Goal: Book appointment/travel/reservation

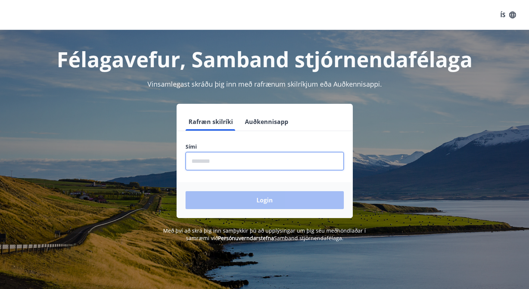
click at [219, 162] on input "phone" at bounding box center [265, 161] width 158 height 18
type input "********"
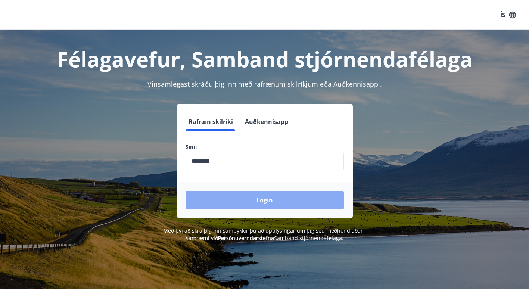
click at [228, 197] on button "Login" at bounding box center [265, 200] width 158 height 18
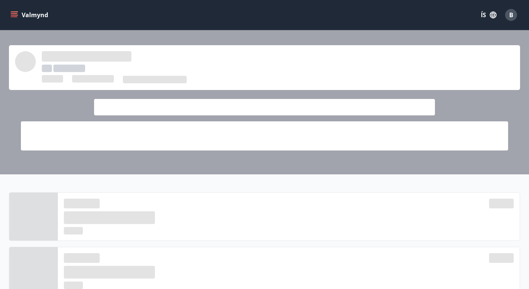
click at [12, 14] on icon "menu" at bounding box center [13, 14] width 7 height 7
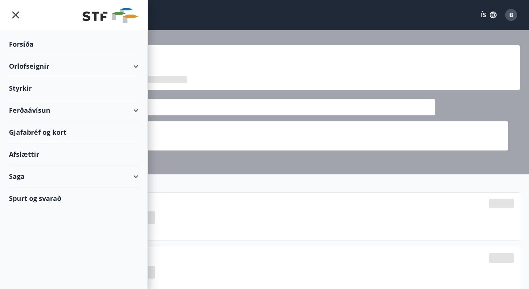
click at [47, 68] on div "Orlofseignir" at bounding box center [74, 66] width 130 height 22
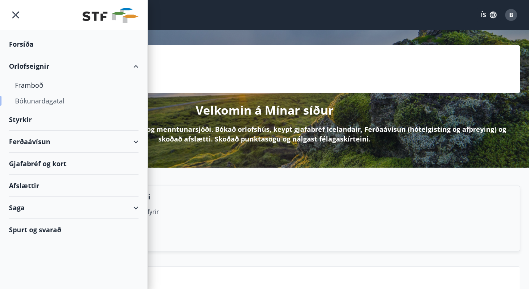
click at [48, 100] on div "Bókunardagatal" at bounding box center [74, 101] width 118 height 16
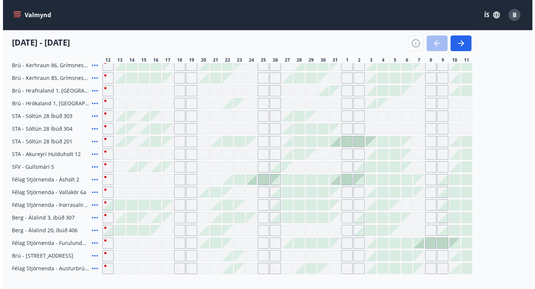
scroll to position [231, 0]
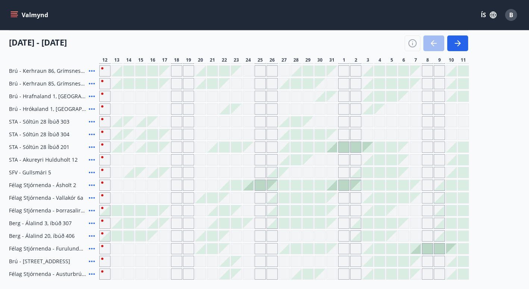
click at [90, 184] on icon at bounding box center [91, 185] width 9 height 9
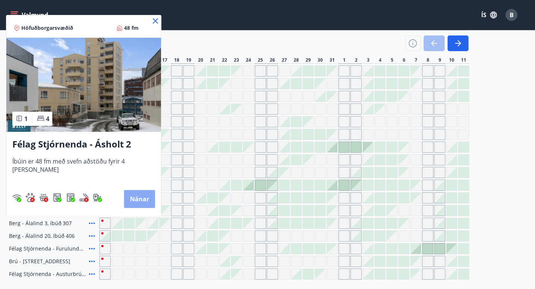
click at [132, 195] on button "Nánar" at bounding box center [139, 199] width 31 height 18
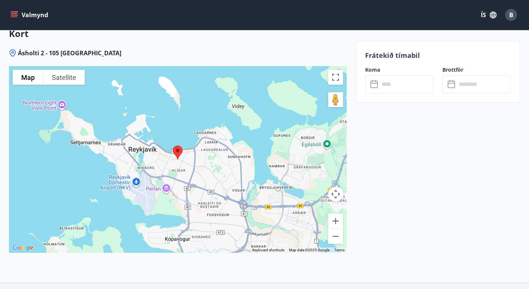
scroll to position [1030, 0]
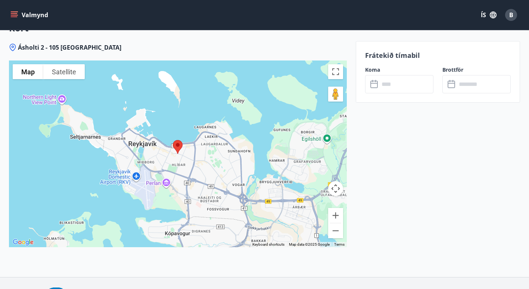
click at [185, 151] on img at bounding box center [178, 147] width 16 height 20
click at [177, 148] on img at bounding box center [178, 147] width 16 height 20
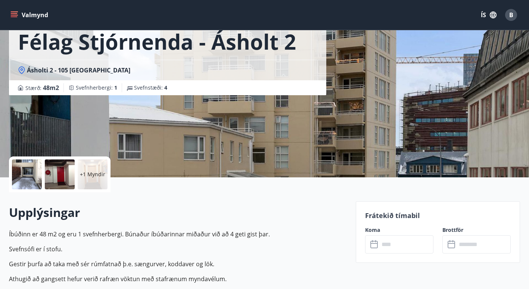
scroll to position [0, 0]
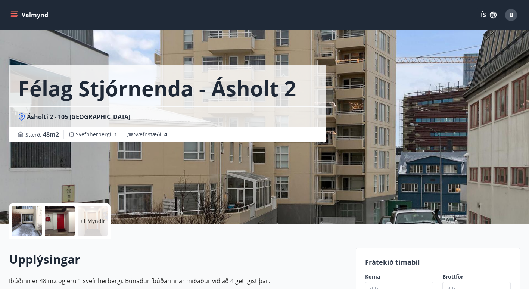
click at [91, 218] on p "+1 Myndir" at bounding box center [92, 220] width 25 height 7
click at [29, 219] on div at bounding box center [27, 221] width 30 height 30
click at [91, 221] on p "+1 Myndir" at bounding box center [92, 220] width 25 height 7
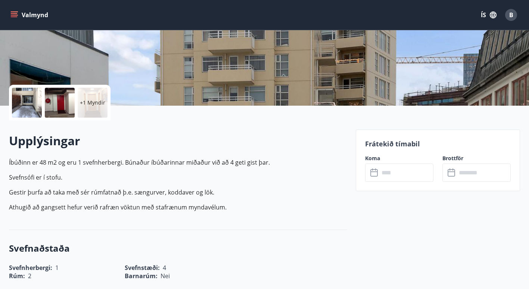
scroll to position [120, 0]
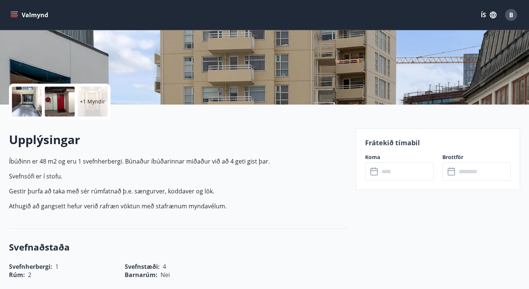
click at [393, 172] on input "text" at bounding box center [406, 171] width 54 height 18
click at [415, 164] on input "text" at bounding box center [406, 171] width 54 height 18
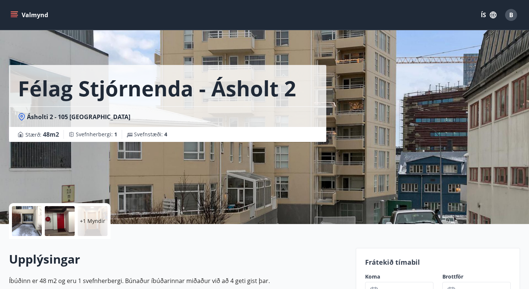
click at [13, 13] on icon "menu" at bounding box center [14, 13] width 7 height 1
click at [14, 12] on icon "menu" at bounding box center [15, 12] width 8 height 1
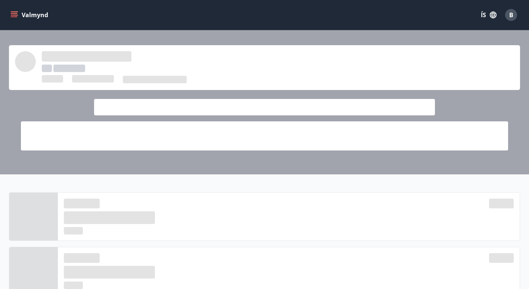
click at [13, 14] on icon "menu" at bounding box center [13, 14] width 7 height 7
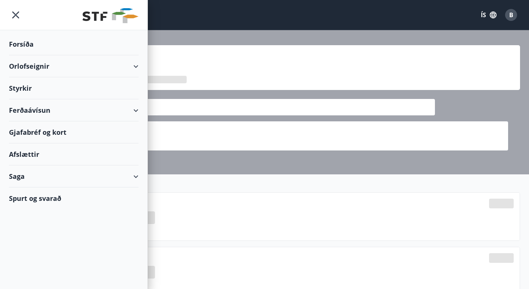
click at [43, 64] on div "Orlofseignir" at bounding box center [74, 66] width 130 height 22
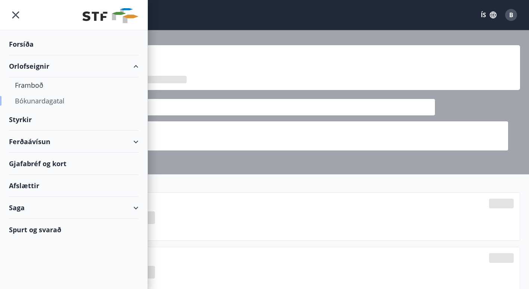
click at [45, 100] on div "Bókunardagatal" at bounding box center [74, 101] width 118 height 16
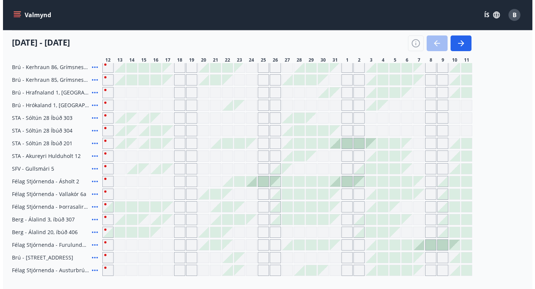
scroll to position [234, 0]
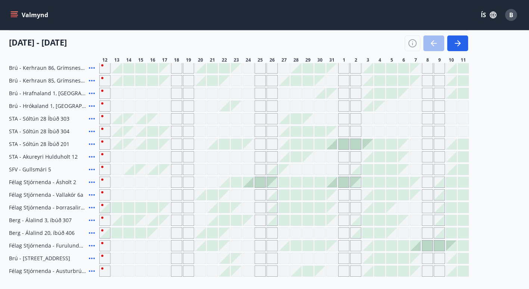
click at [251, 184] on div at bounding box center [248, 182] width 10 height 10
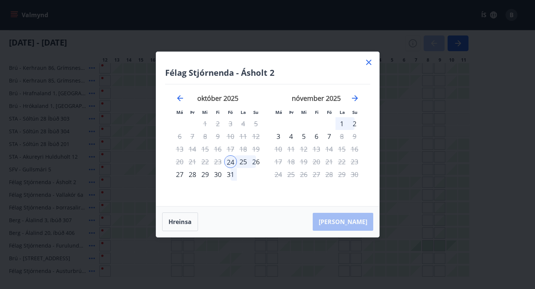
click at [194, 175] on div "28" at bounding box center [192, 174] width 13 height 13
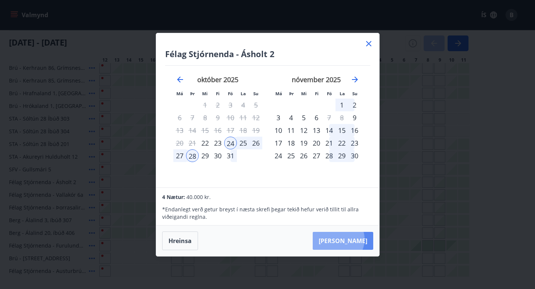
click at [361, 239] on button "Taka Frá" at bounding box center [343, 241] width 61 height 18
